Goal: Information Seeking & Learning: Learn about a topic

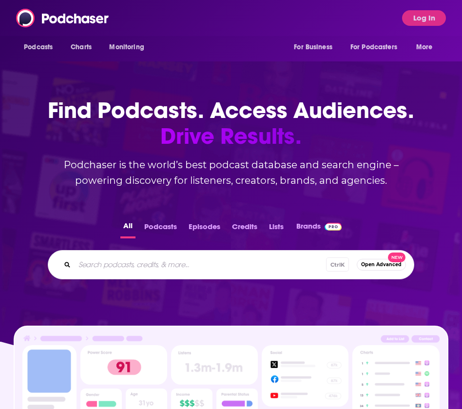
click at [167, 28] on div "Podcasts Charts Monitoring For Business For Podcasters More Log In" at bounding box center [231, 18] width 462 height 36
click at [127, 271] on input "Search podcasts, credits, & more..." at bounding box center [201, 265] width 252 height 16
type input "ai in healthcare and life sciences"
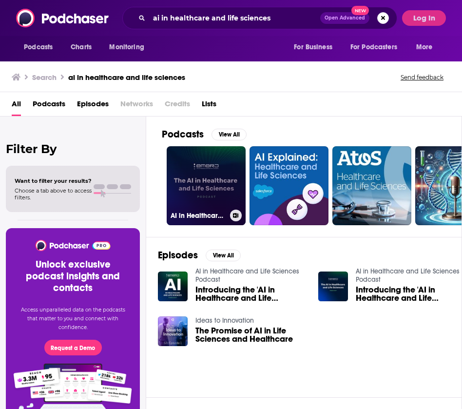
click at [214, 177] on link "AI in Healthcare and Life Sciences Podcast" at bounding box center [206, 185] width 79 height 79
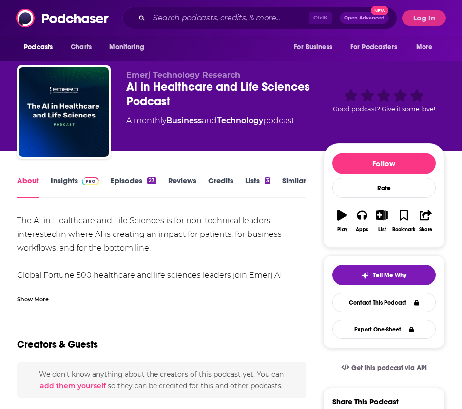
click at [57, 187] on link "Insights" at bounding box center [75, 187] width 48 height 22
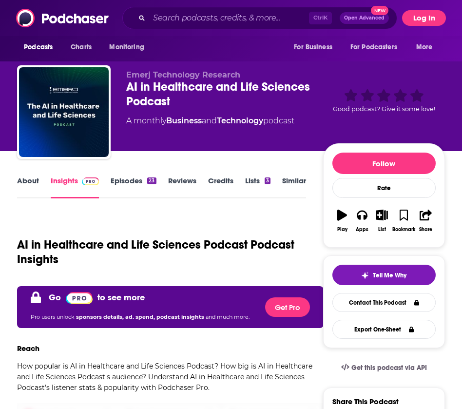
click at [427, 25] on button "Log In" at bounding box center [424, 18] width 44 height 16
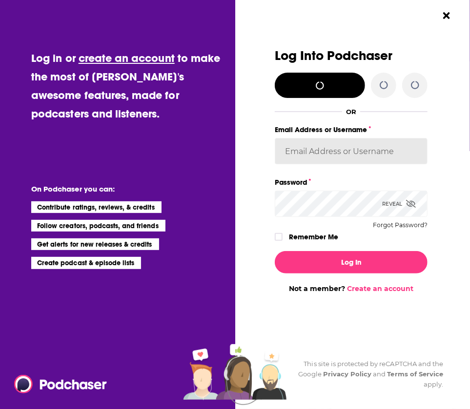
type input "[EMAIL_ADDRESS][DOMAIN_NAME]"
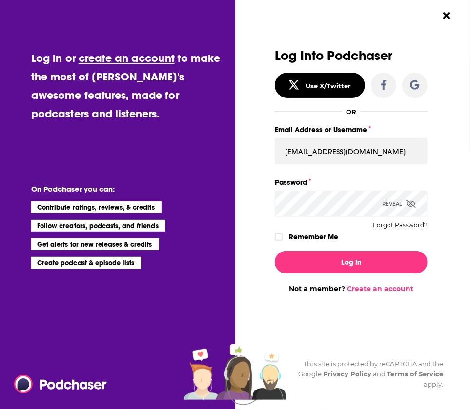
click at [317, 238] on label "Remember Me" at bounding box center [313, 237] width 49 height 13
click at [281, 241] on input "rememberMe" at bounding box center [279, 241] width 6 height 0
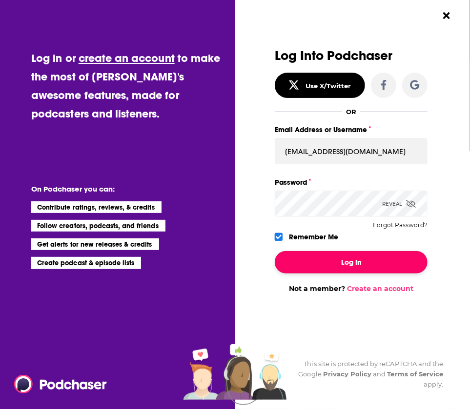
click at [314, 262] on button "Log In" at bounding box center [351, 262] width 153 height 22
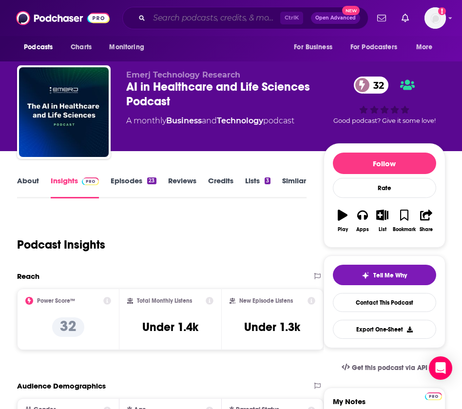
click at [248, 25] on div "Ctrl K Open Advanced New" at bounding box center [245, 18] width 246 height 22
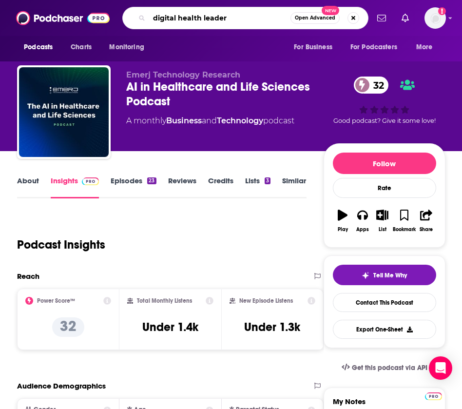
type input "digital health leaders"
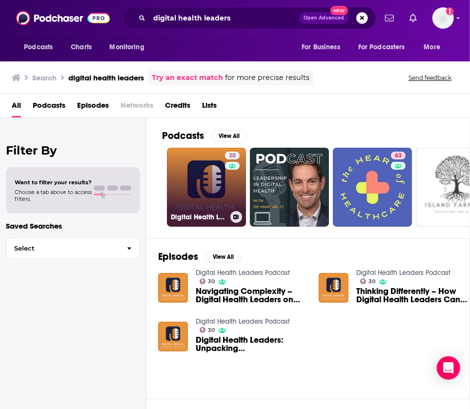
click at [194, 177] on link "30 Digital Health Leaders Podcast" at bounding box center [206, 187] width 79 height 79
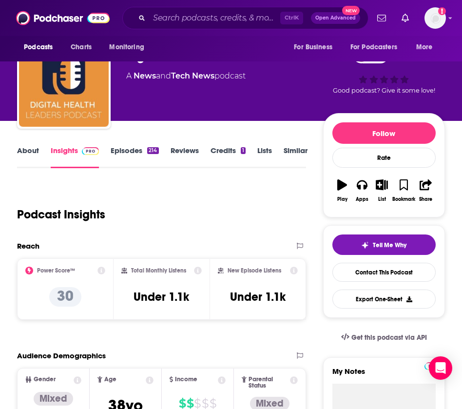
scroll to position [49, 0]
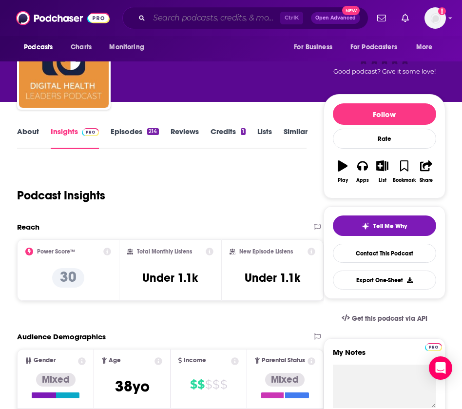
click at [230, 20] on input "Search podcasts, credits, & more..." at bounding box center [214, 18] width 131 height 16
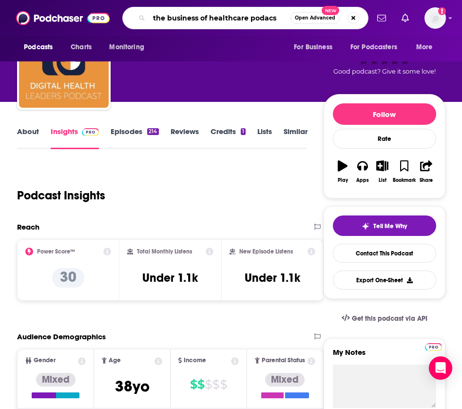
type input "the business of healthcare podacst"
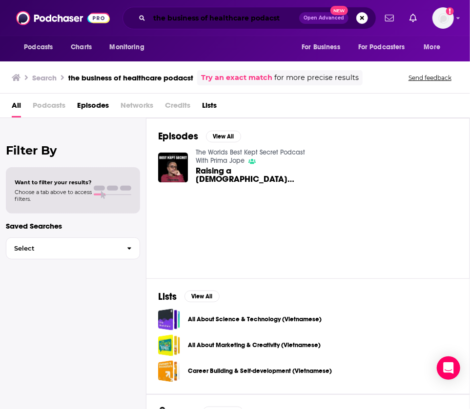
click at [263, 22] on input "the business of healthcare podacst" at bounding box center [224, 18] width 150 height 16
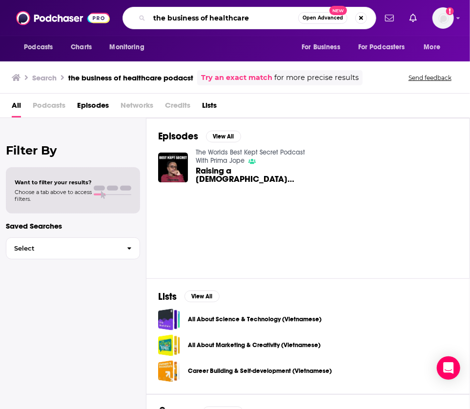
type input "the business of healthcare"
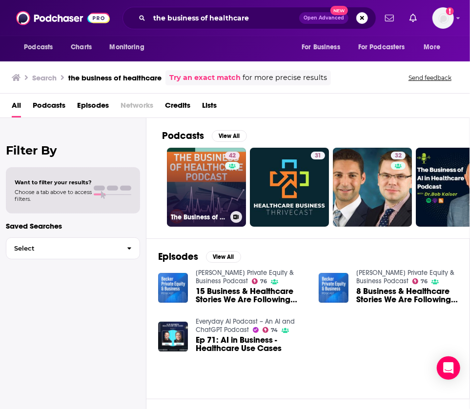
click at [212, 190] on link "42 The Business of Healthcare Podcast" at bounding box center [206, 187] width 79 height 79
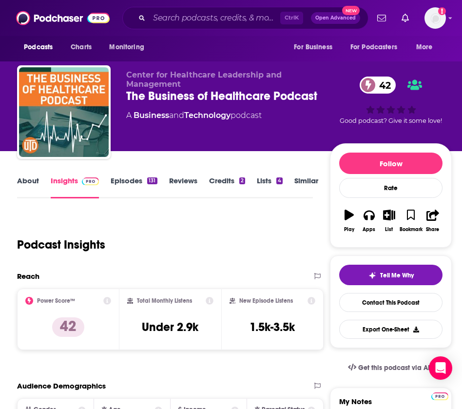
click at [263, 251] on div "Podcast Insights" at bounding box center [161, 239] width 288 height 50
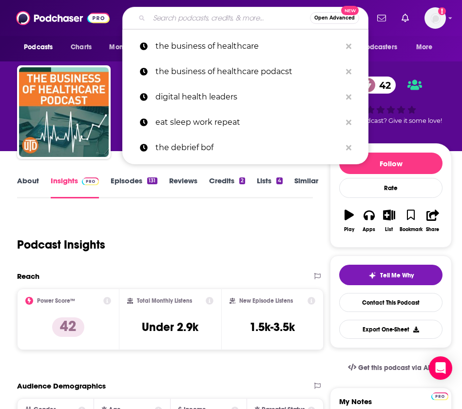
click at [206, 17] on input "Search podcasts, credits, & more..." at bounding box center [229, 18] width 161 height 16
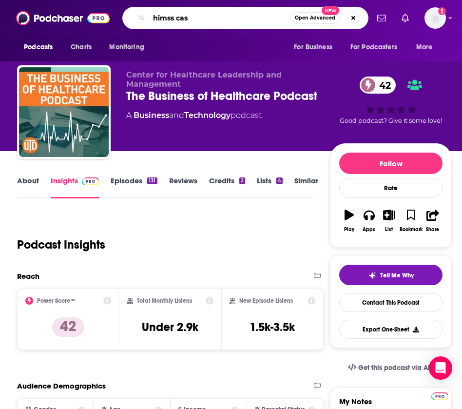
type input "himss cast"
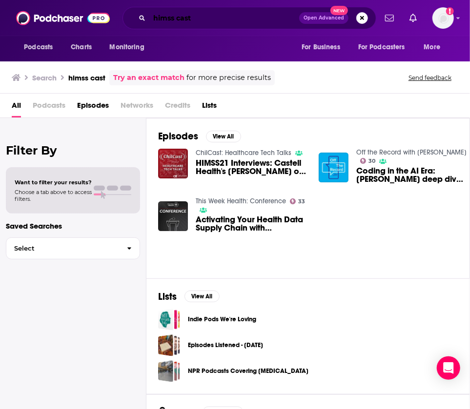
click at [179, 20] on input "himss cast" at bounding box center [224, 18] width 150 height 16
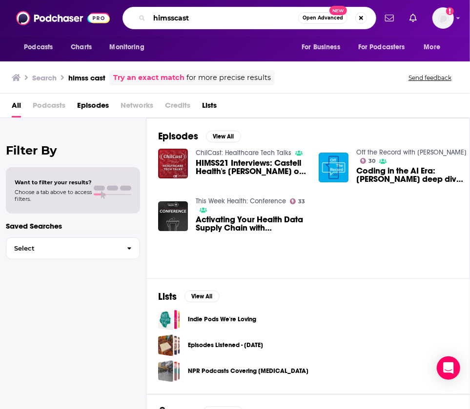
type input "himsscast"
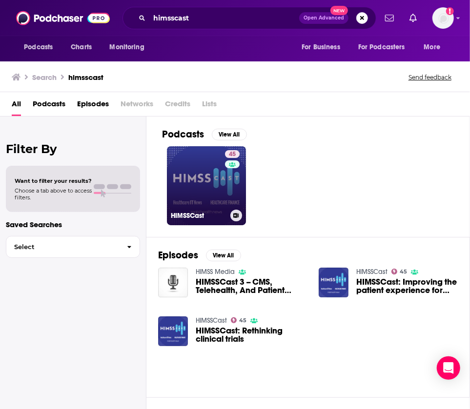
click at [202, 191] on link "45 HIMSSCast" at bounding box center [206, 185] width 79 height 79
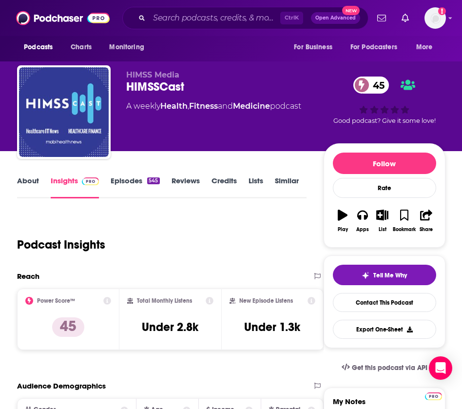
click at [250, 220] on div "Podcast Insights" at bounding box center [157, 239] width 281 height 50
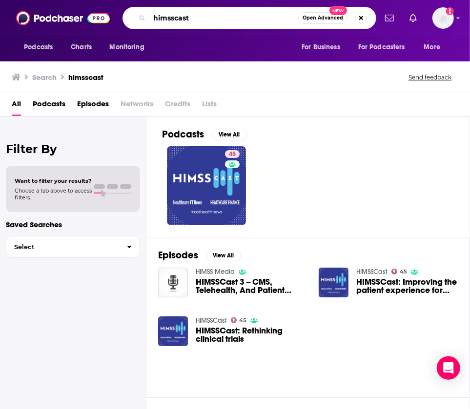
click at [205, 23] on input "himsscast" at bounding box center [223, 18] width 149 height 16
type input "medtech talk"
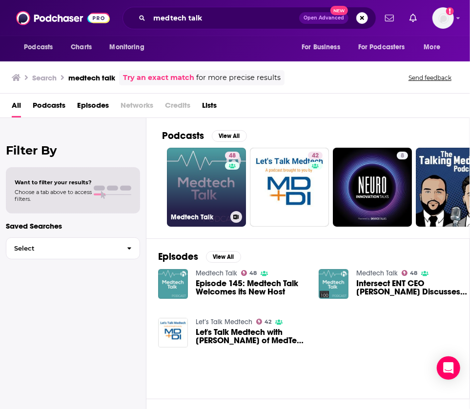
click at [191, 151] on link "48 Medtech Talk" at bounding box center [206, 187] width 79 height 79
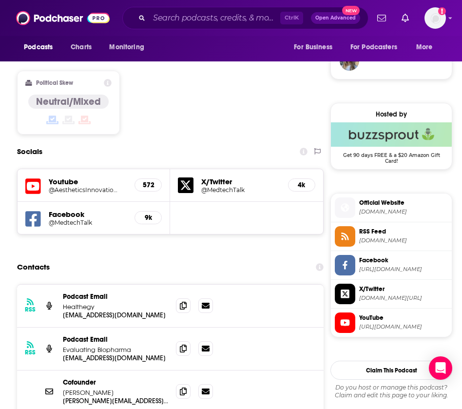
scroll to position [721, 0]
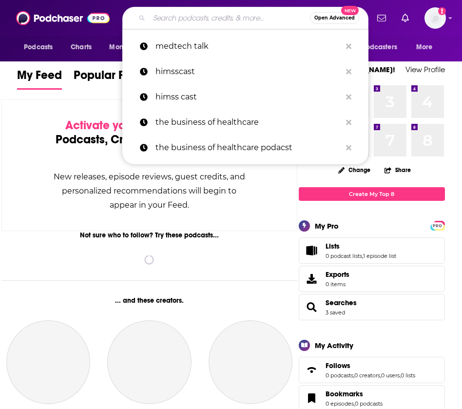
click at [231, 15] on input "Search podcasts, credits, & more..." at bounding box center [229, 18] width 161 height 16
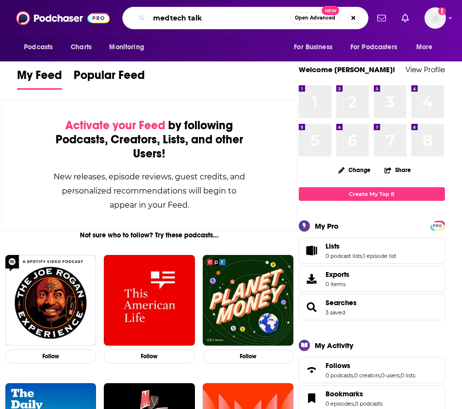
type input "medtech talk"
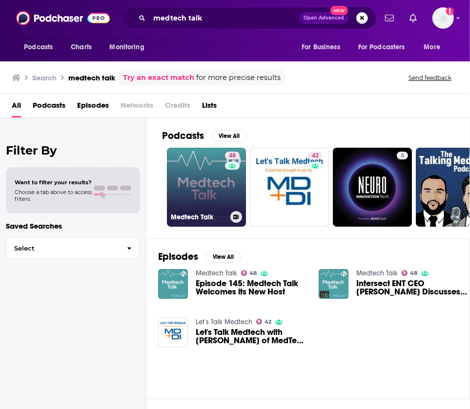
click at [217, 186] on link "48 Medtech Talk" at bounding box center [206, 187] width 79 height 79
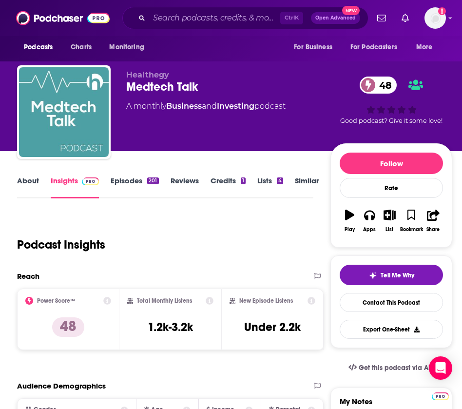
click at [216, 247] on div "Podcast Insights" at bounding box center [161, 239] width 288 height 50
